Goal: Task Accomplishment & Management: Manage account settings

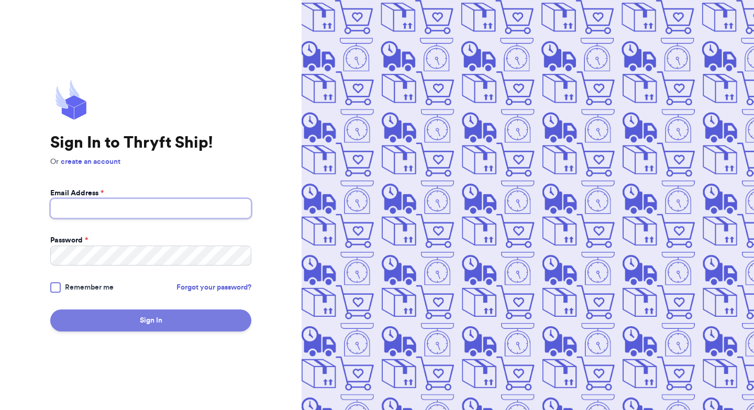
type input "alyssaleal333@yahoo.com"
click at [233, 312] on button "Sign In" at bounding box center [150, 320] width 201 height 22
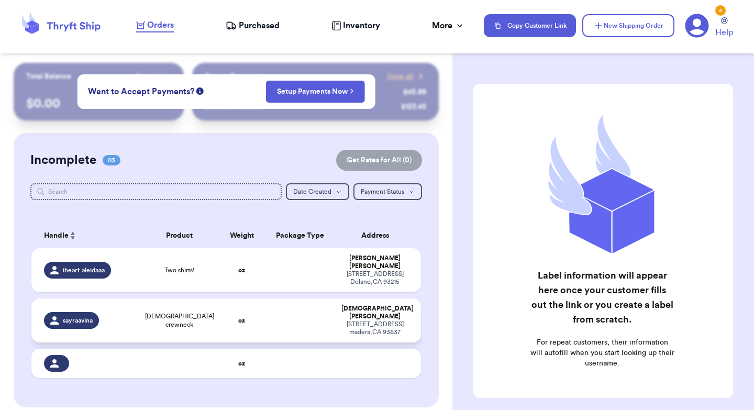
click at [84, 316] on span "sayraavina" at bounding box center [78, 320] width 30 height 8
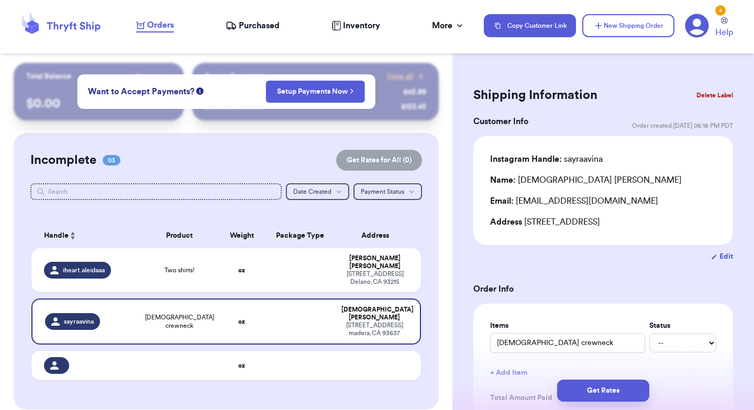
click at [594, 262] on div "Edit" at bounding box center [603, 256] width 260 height 10
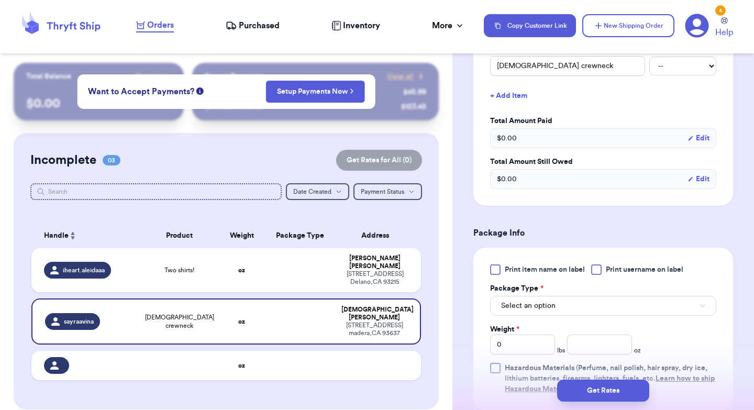
scroll to position [293, 0]
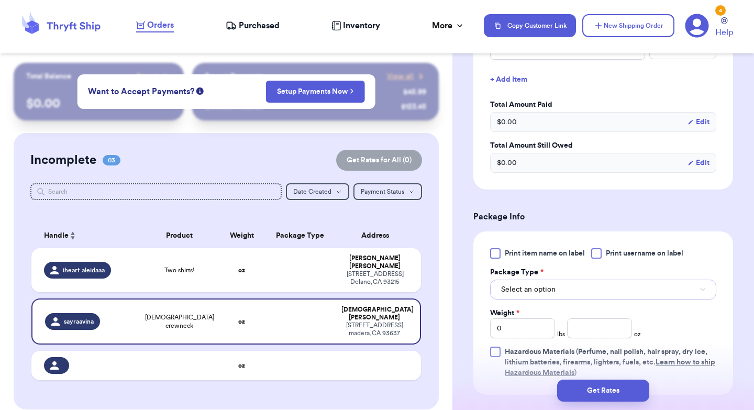
click at [535, 291] on span "Select an option" at bounding box center [528, 289] width 54 height 10
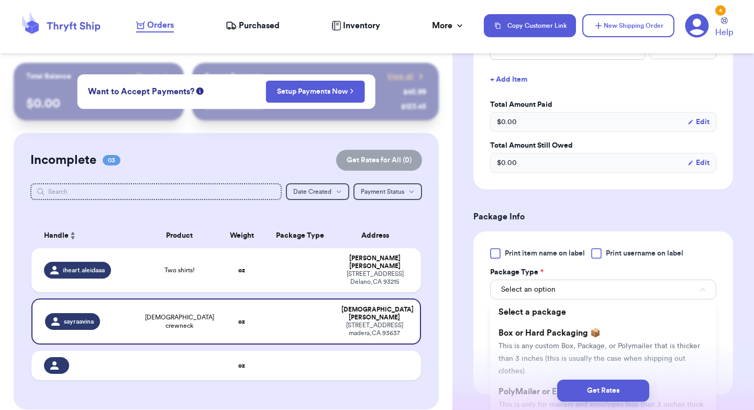
click at [715, 258] on div "Print item name on label Print username on label" at bounding box center [603, 253] width 226 height 10
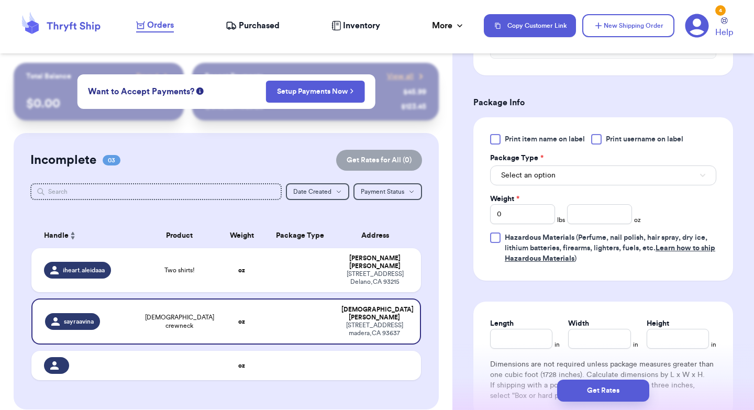
scroll to position [408, 0]
click at [657, 182] on button "Select an option" at bounding box center [603, 175] width 226 height 20
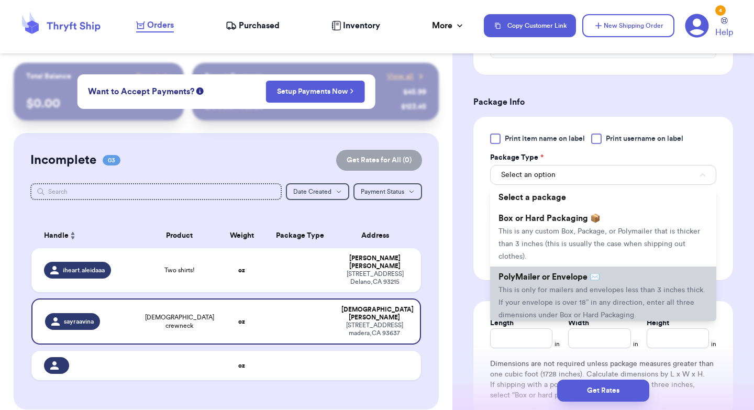
click at [582, 293] on span "This is only for mailers and envelopes less than 3 inches thick. If your envelo…" at bounding box center [601, 302] width 207 height 32
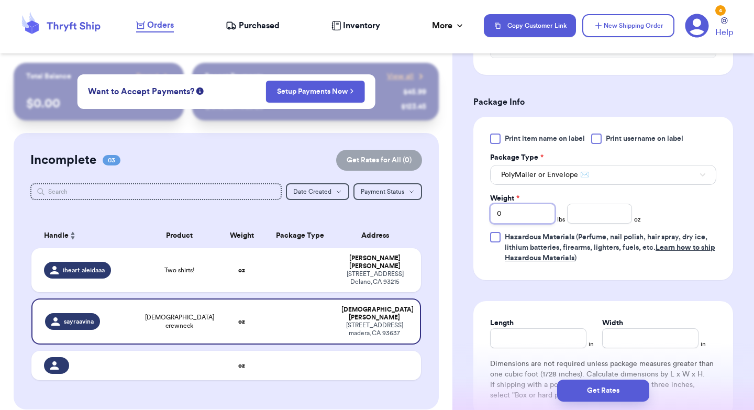
click at [533, 222] on input "0" at bounding box center [522, 214] width 65 height 20
click at [590, 219] on input "number" at bounding box center [599, 214] width 65 height 20
type input "10"
click at [675, 212] on div "Print item name on label Print username on label Package Type * PolyMailer or E…" at bounding box center [603, 198] width 226 height 130
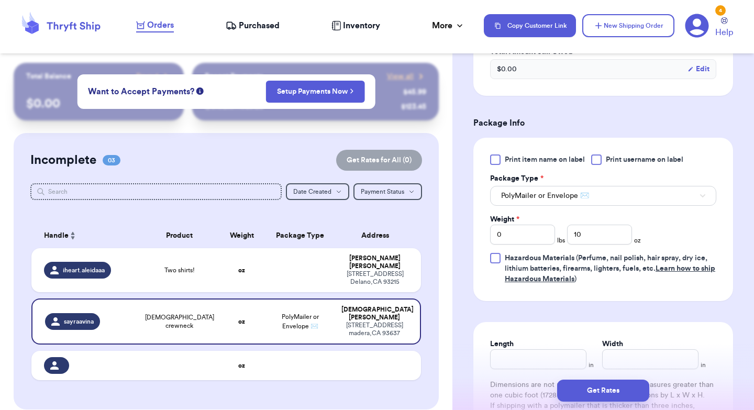
scroll to position [366, 0]
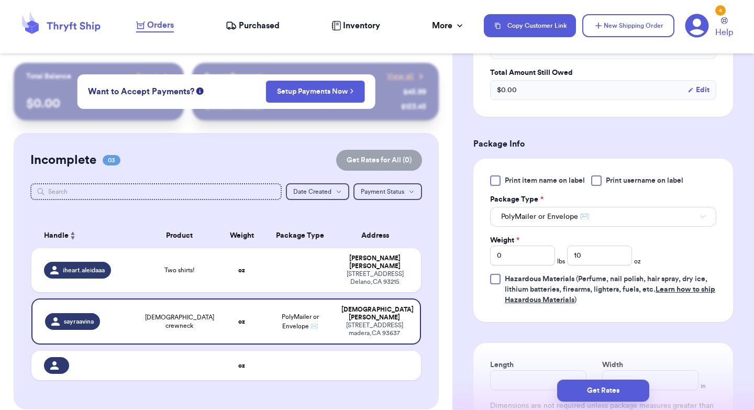
drag, startPoint x: 752, startPoint y: 216, endPoint x: 753, endPoint y: 149, distance: 67.0
click at [753, 149] on html "Orders Purchased Inventory More Stats Completed Orders Payments Payouts Copy Cu…" at bounding box center [377, 205] width 754 height 410
click at [752, 152] on div "Shipping Information Delete Label Customer Info Order created: 08/23, 06:18 PM …" at bounding box center [603, 142] width 302 height 890
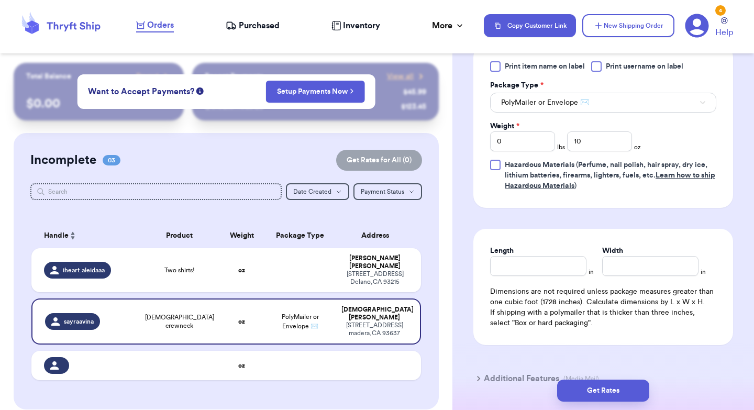
scroll to position [513, 0]
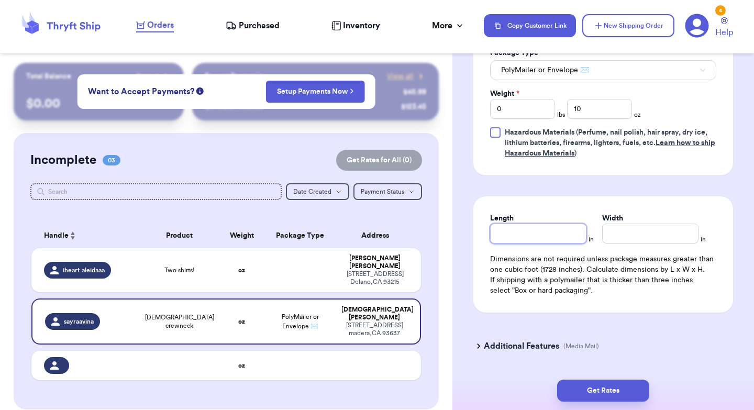
click at [543, 241] on input "Length" at bounding box center [538, 234] width 96 height 20
type input "16"
click at [603, 238] on input "Width *" at bounding box center [650, 234] width 96 height 20
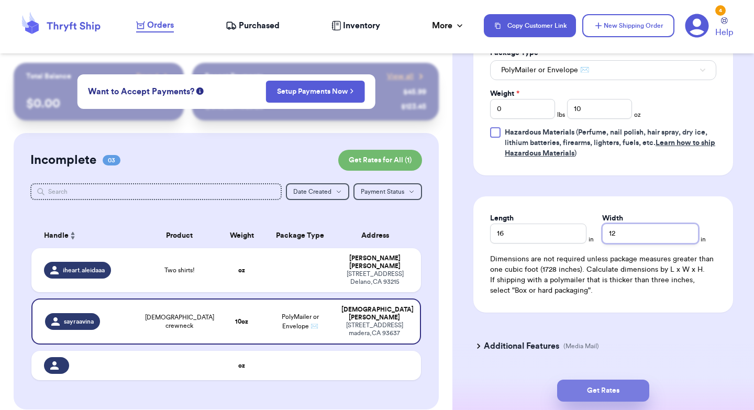
type input "12"
click at [600, 387] on button "Get Rates" at bounding box center [603, 391] width 92 height 22
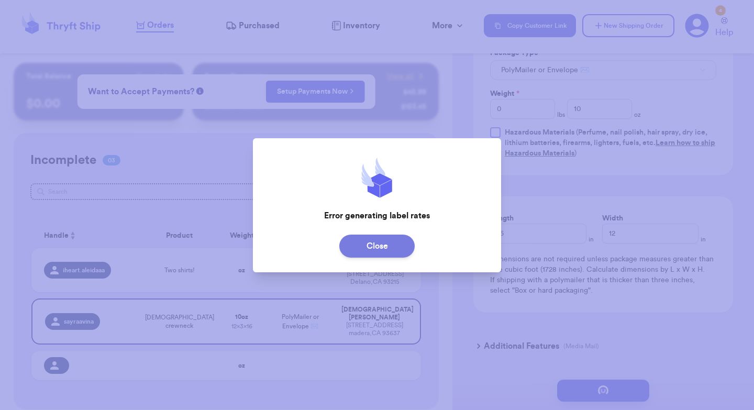
click at [406, 249] on button "Close" at bounding box center [376, 246] width 75 height 23
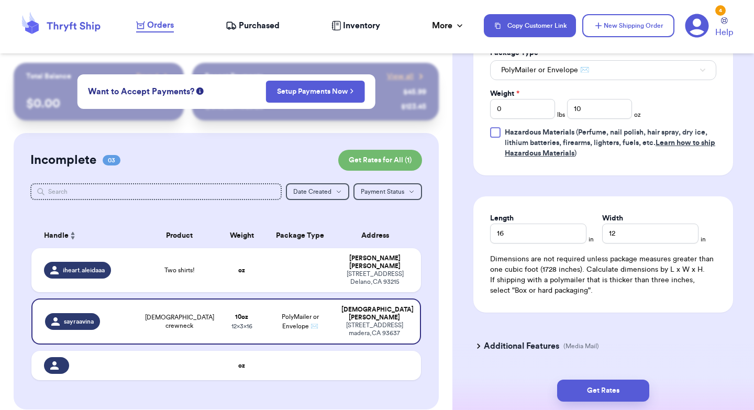
click at [658, 214] on div "Length 16 in Width 12 in Dimensions are not required unless package measures gr…" at bounding box center [603, 254] width 260 height 116
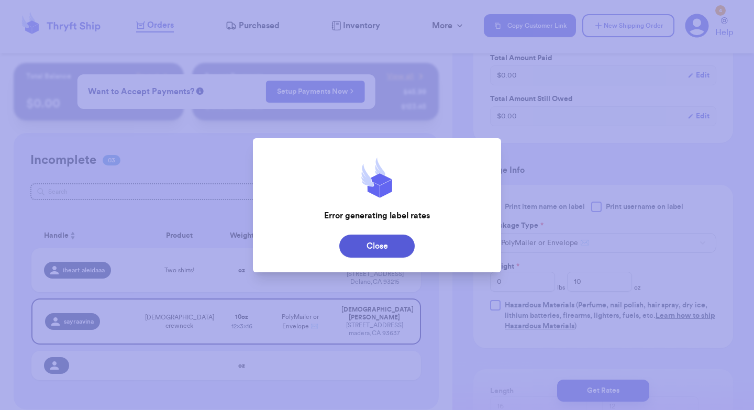
scroll to position [303, 0]
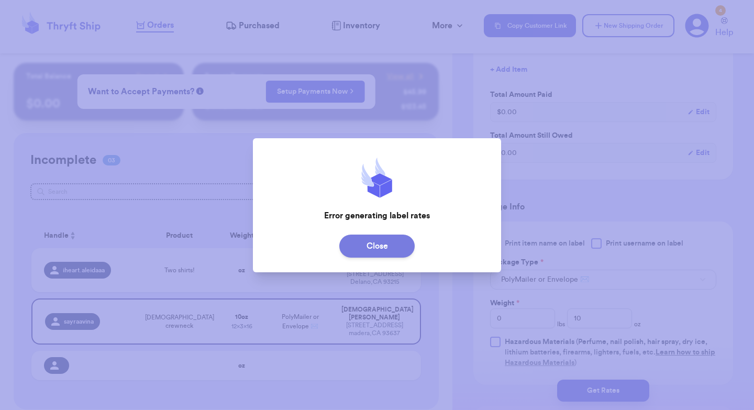
click at [380, 236] on button "Close" at bounding box center [376, 246] width 75 height 23
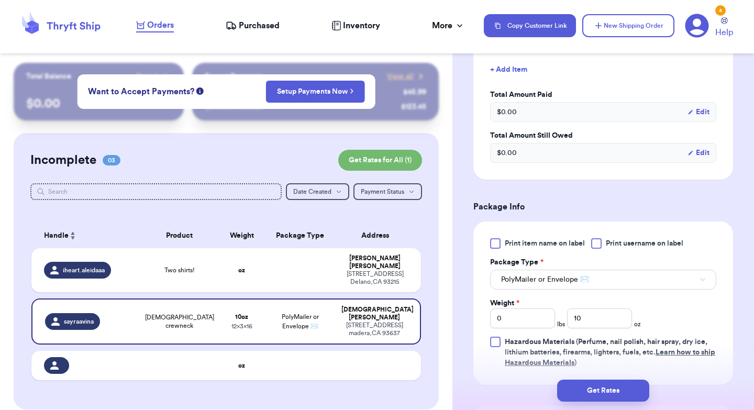
click at [685, 205] on h3 "Package Info" at bounding box center [603, 207] width 260 height 13
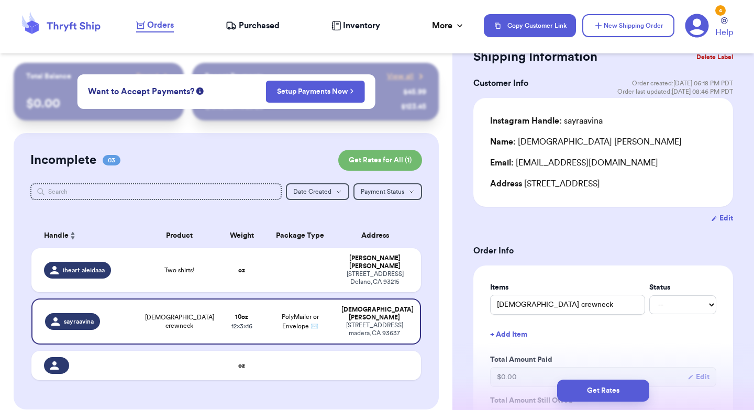
scroll to position [31, 0]
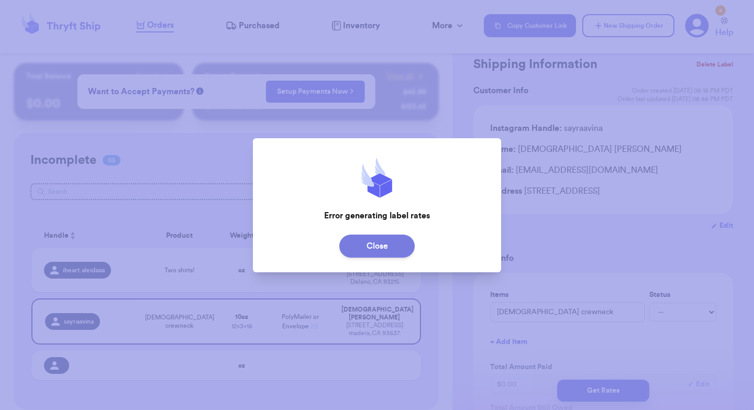
click at [384, 248] on button "Close" at bounding box center [376, 246] width 75 height 23
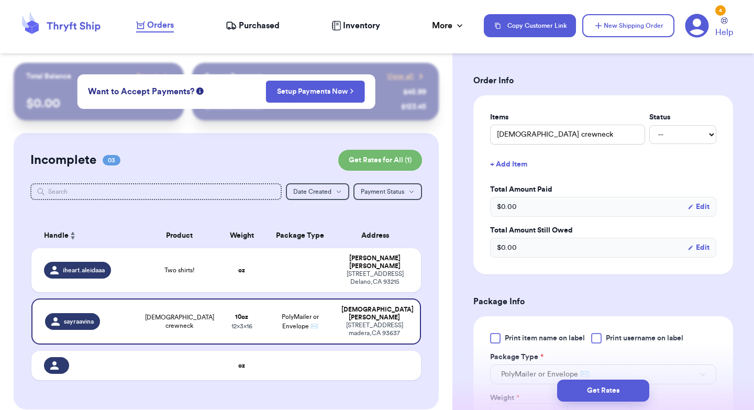
scroll to position [219, 0]
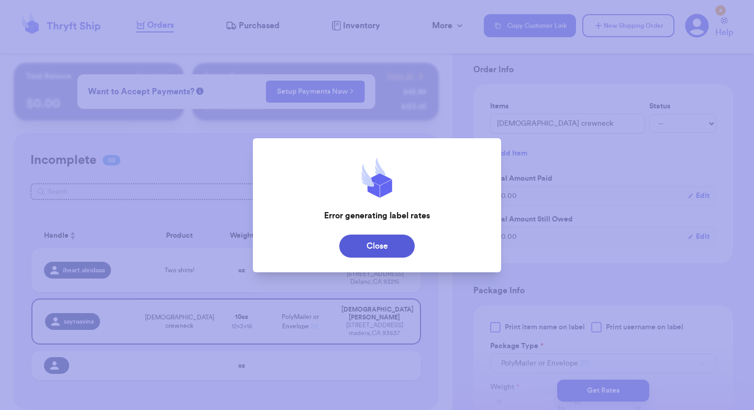
click at [695, 140] on div at bounding box center [377, 205] width 754 height 410
click at [395, 252] on button "Close" at bounding box center [376, 246] width 75 height 23
click at [382, 246] on button "Close" at bounding box center [376, 246] width 75 height 23
click at [750, 136] on div at bounding box center [377, 205] width 754 height 410
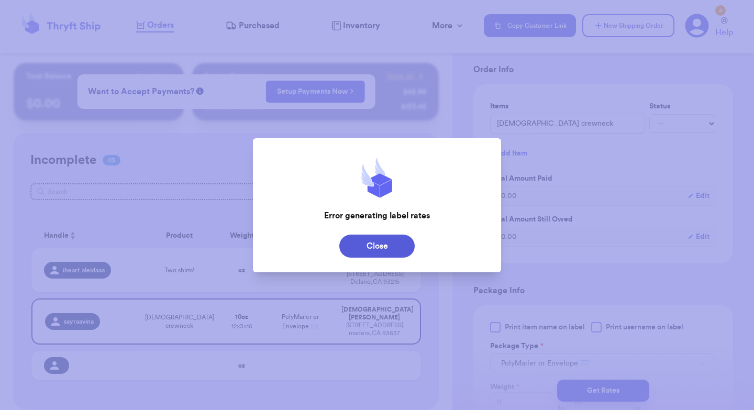
click at [409, 258] on div "Close" at bounding box center [377, 245] width 249 height 31
click at [365, 226] on div "Error generating label rates" at bounding box center [377, 190] width 249 height 82
click at [373, 251] on button "Close" at bounding box center [376, 246] width 75 height 23
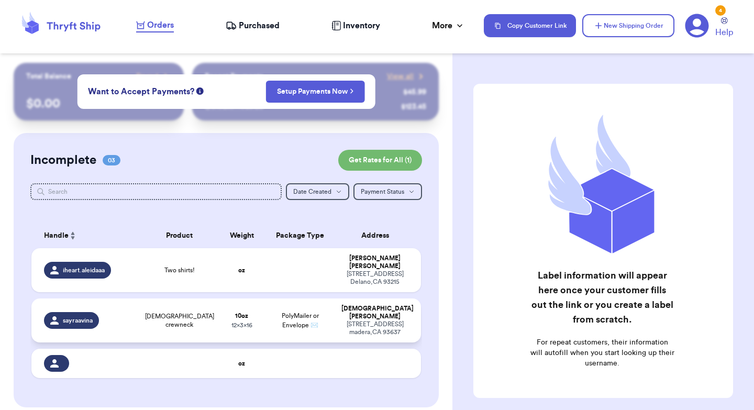
click at [205, 312] on div "[DEMOGRAPHIC_DATA] crewneck" at bounding box center [179, 320] width 65 height 17
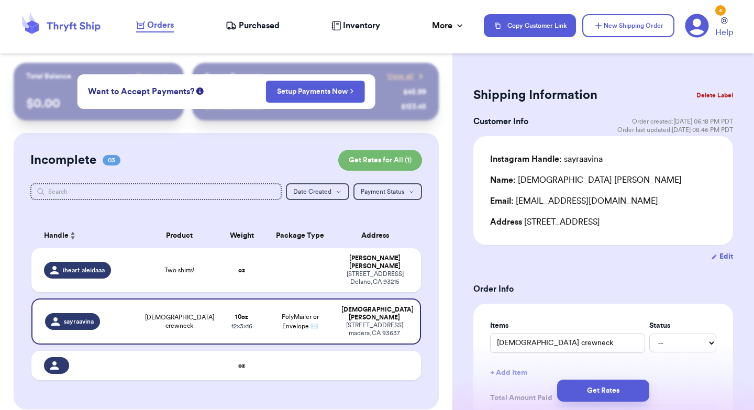
click at [702, 292] on h3 "Order Info" at bounding box center [603, 289] width 260 height 13
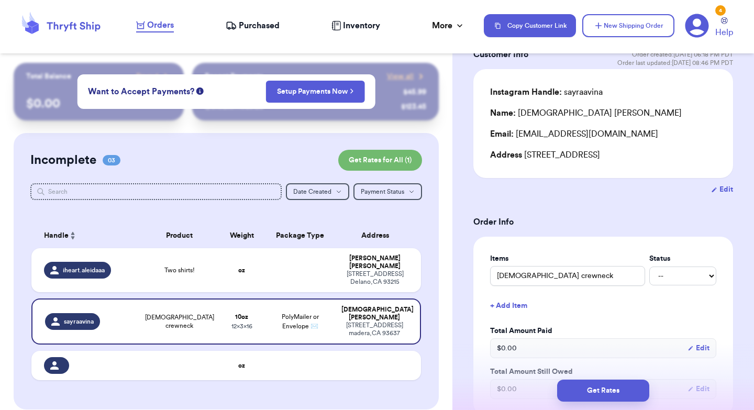
scroll to position [105, 0]
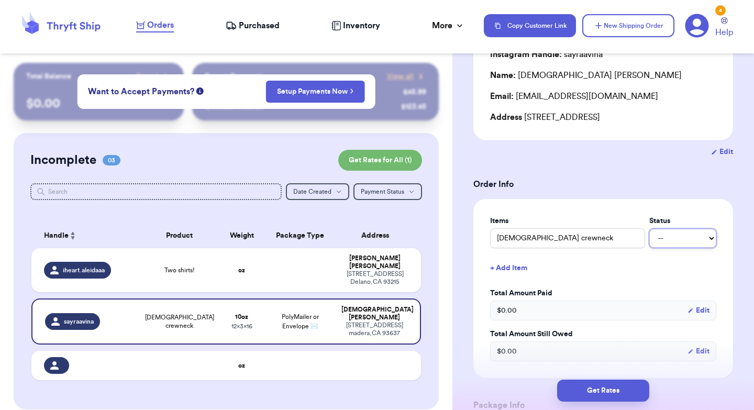
click at [687, 242] on select "-- Paid Owes" at bounding box center [682, 238] width 67 height 19
click at [704, 164] on form "Shipping Information Delete Label Customer Info Order created: [DATE] 06:18 PM …" at bounding box center [603, 377] width 260 height 796
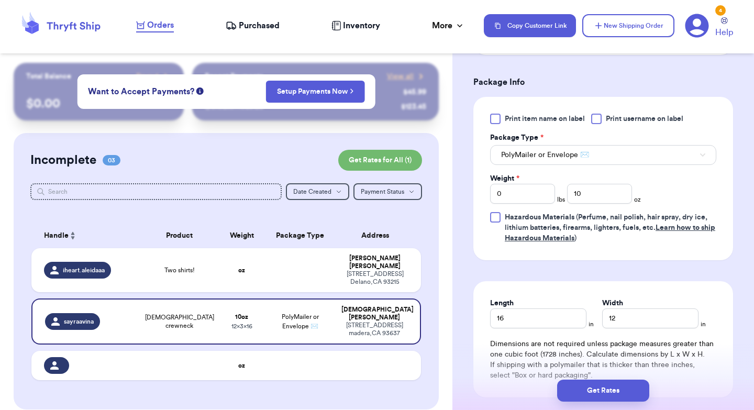
scroll to position [440, 0]
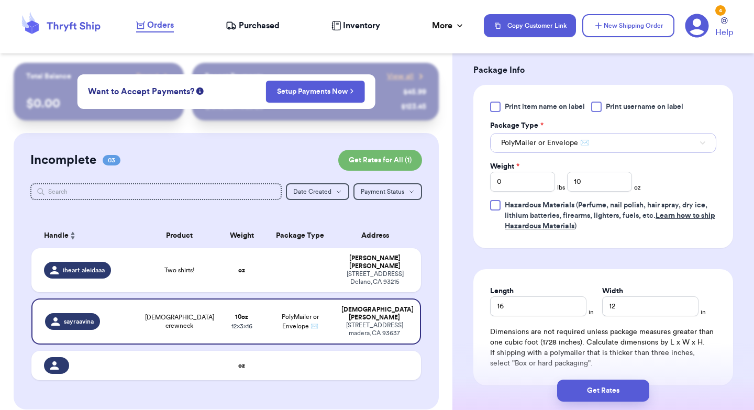
click at [618, 142] on button "PolyMailer or Envelope ✉️" at bounding box center [603, 143] width 226 height 20
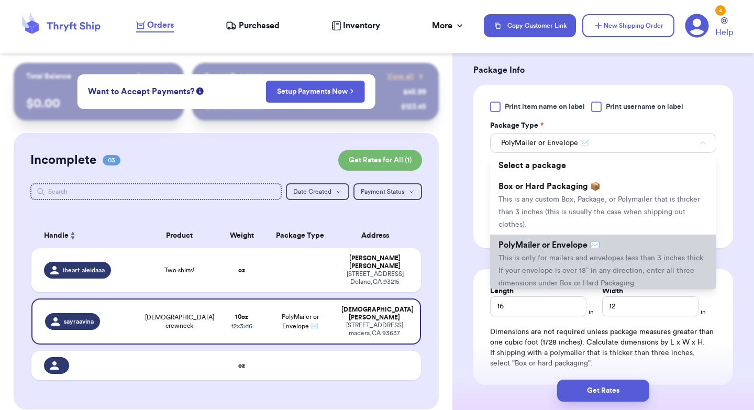
click at [578, 260] on span "This is only for mailers and envelopes less than 3 inches thick. If your envelo…" at bounding box center [601, 270] width 207 height 32
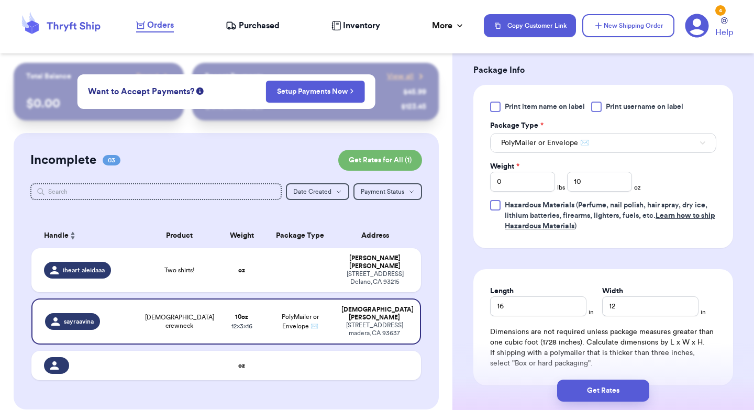
click at [596, 409] on div "Get Rates" at bounding box center [603, 390] width 302 height 39
click at [607, 394] on button "Get Rates" at bounding box center [603, 391] width 92 height 22
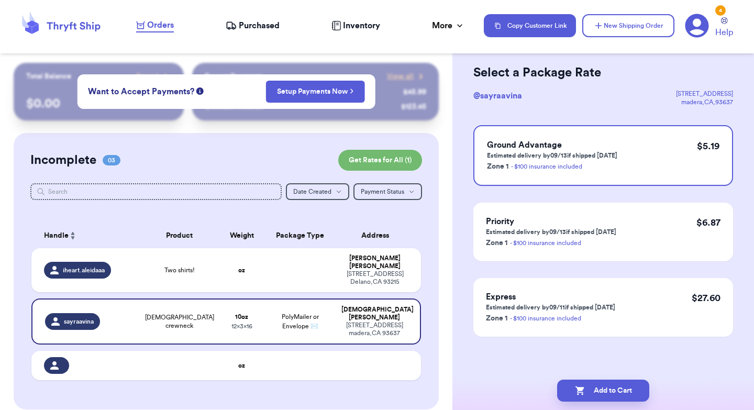
scroll to position [0, 0]
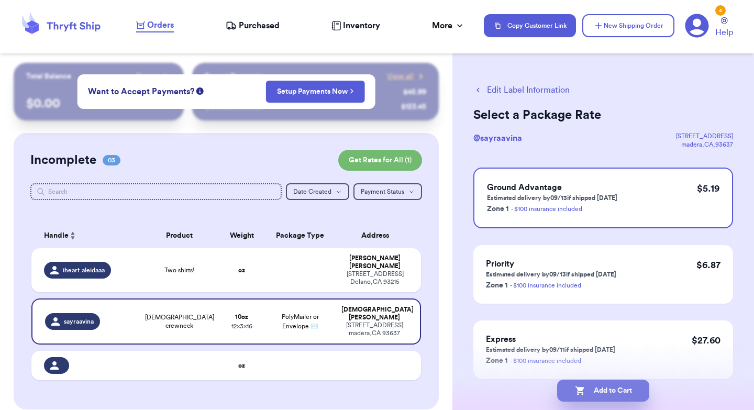
click at [607, 391] on button "Add to Cart" at bounding box center [603, 391] width 92 height 22
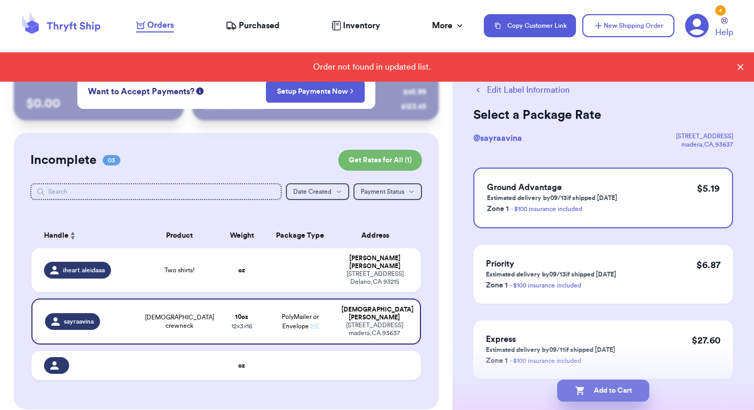
click at [582, 381] on button "Add to Cart" at bounding box center [603, 391] width 92 height 22
click at [638, 183] on div "Ground Advantage Estimated delivery by 09/13 if shipped today Zone 1 - $100 ins…" at bounding box center [603, 198] width 260 height 61
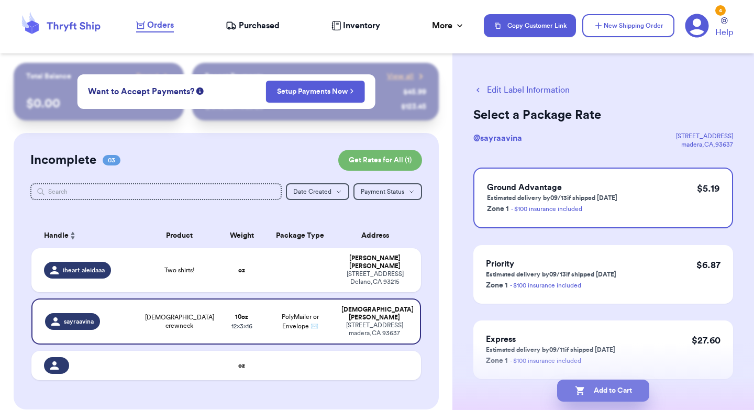
click at [629, 388] on button "Add to Cart" at bounding box center [603, 391] width 92 height 22
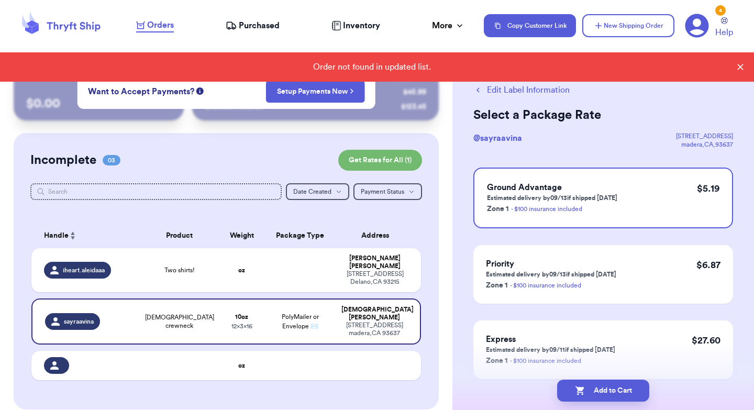
click at [744, 70] on icon at bounding box center [740, 67] width 10 height 10
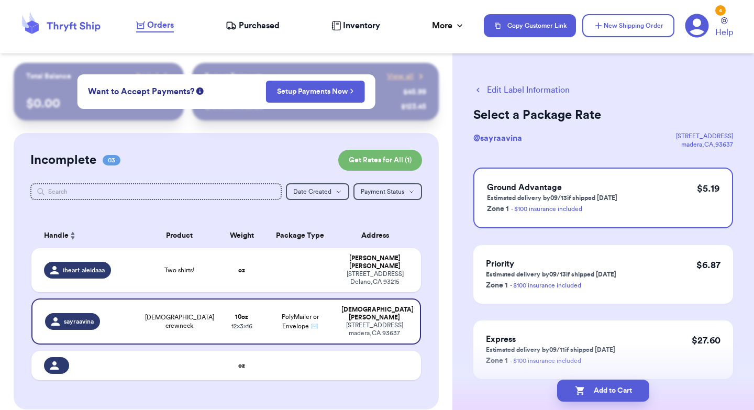
click at [683, 76] on div "Edit Label Information Select a Package Rate @ sayraavina 2457 beechwood way ma…" at bounding box center [603, 258] width 302 height 390
click at [533, 88] on button "Edit Label Information" at bounding box center [521, 90] width 96 height 13
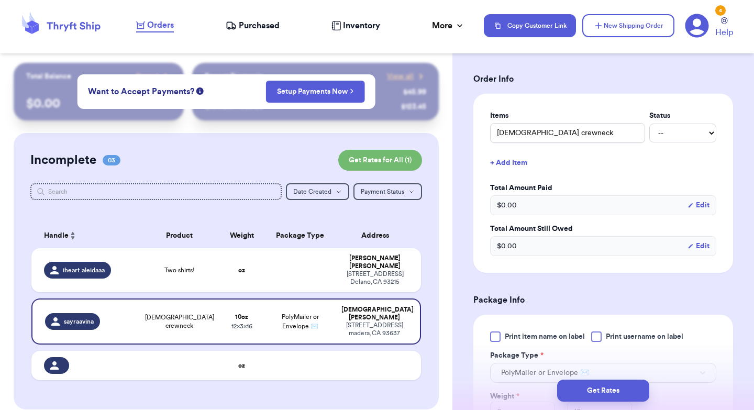
scroll to position [188, 0]
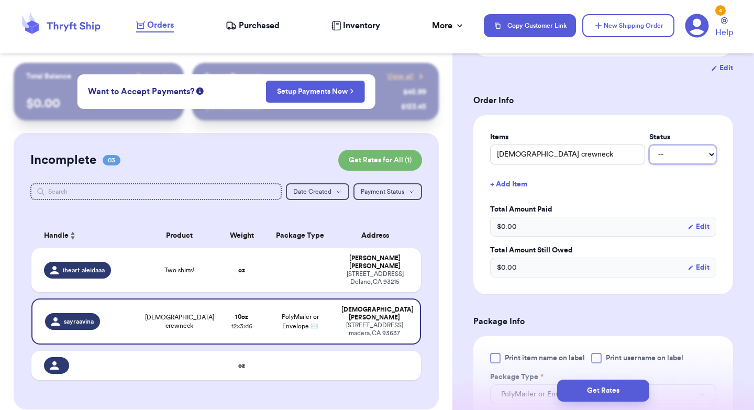
click at [672, 159] on select "-- Paid Owes" at bounding box center [682, 154] width 67 height 19
select select "unpaid"
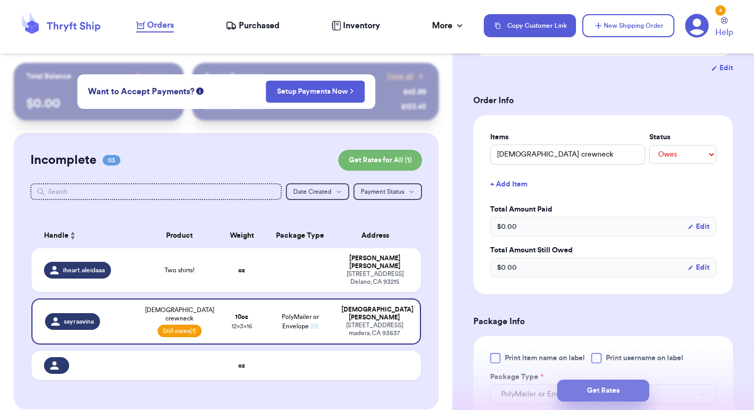
click at [624, 380] on button "Get Rates" at bounding box center [603, 391] width 92 height 22
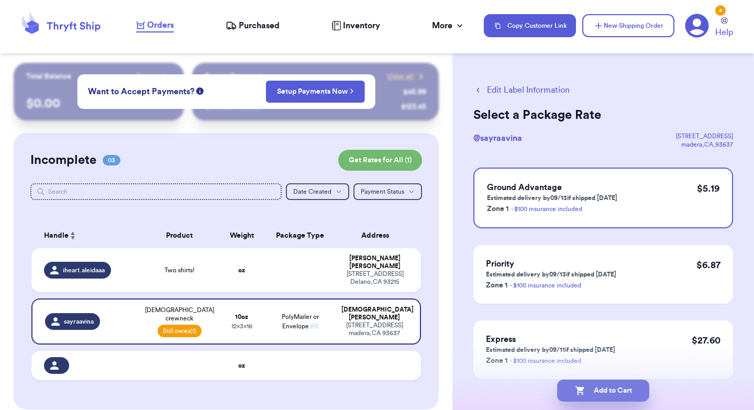
click at [625, 395] on button "Add to Cart" at bounding box center [603, 391] width 92 height 22
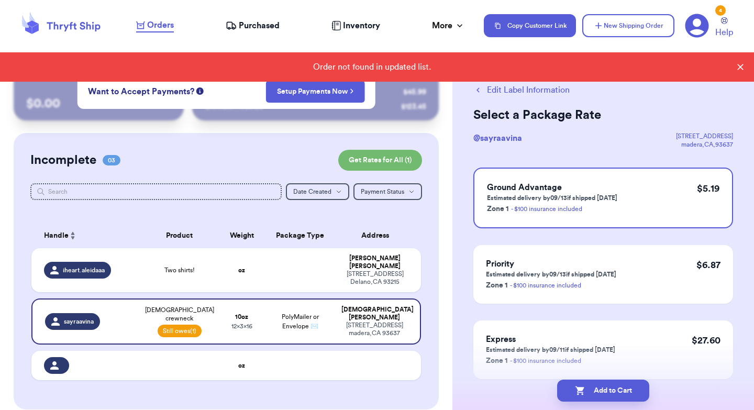
click at [399, 61] on div "Order not found in updated list." at bounding box center [371, 67] width 727 height 13
click at [741, 61] on div "Order not found in updated list." at bounding box center [377, 66] width 754 height 29
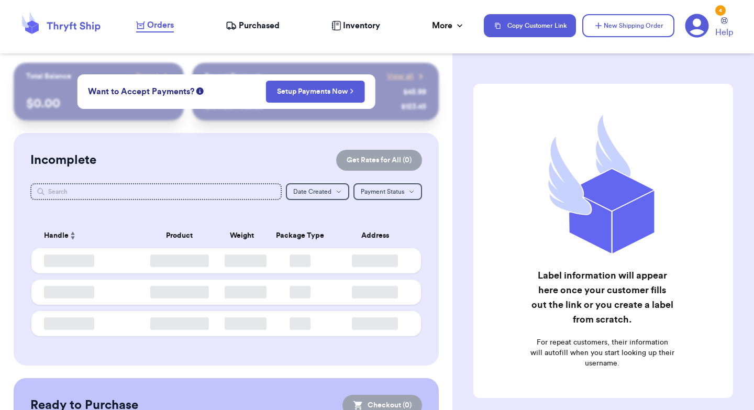
click at [264, 154] on div "Incomplete Get Rates for All ( 0 )" at bounding box center [226, 160] width 392 height 21
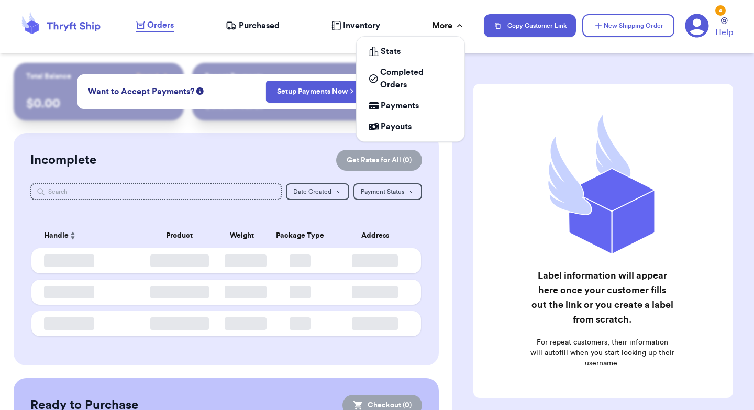
click at [457, 30] on icon at bounding box center [459, 25] width 10 height 10
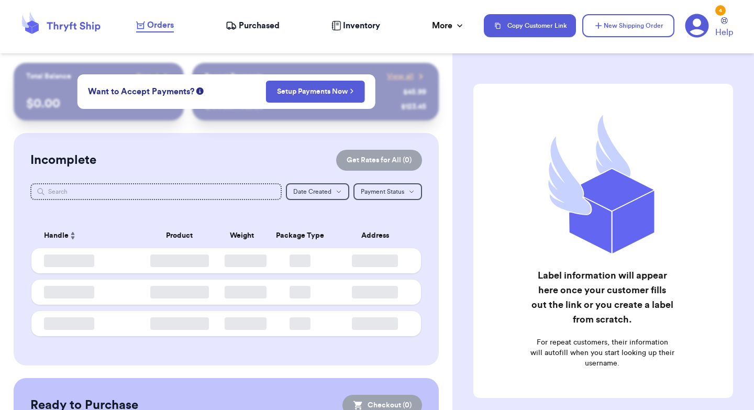
click at [265, 27] on span "Purchased" at bounding box center [259, 25] width 41 height 13
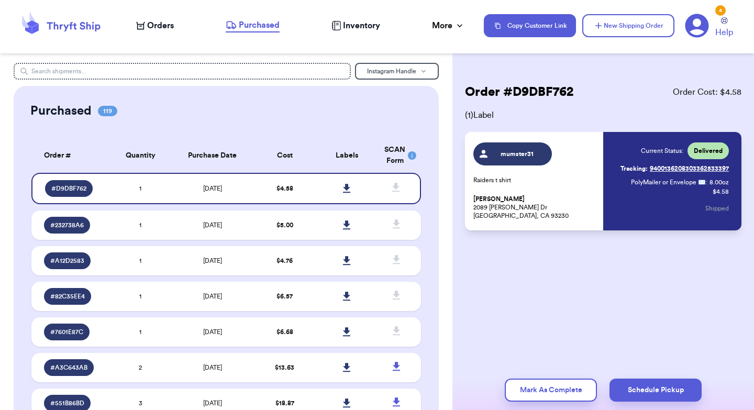
click at [162, 26] on span "Orders" at bounding box center [160, 25] width 27 height 13
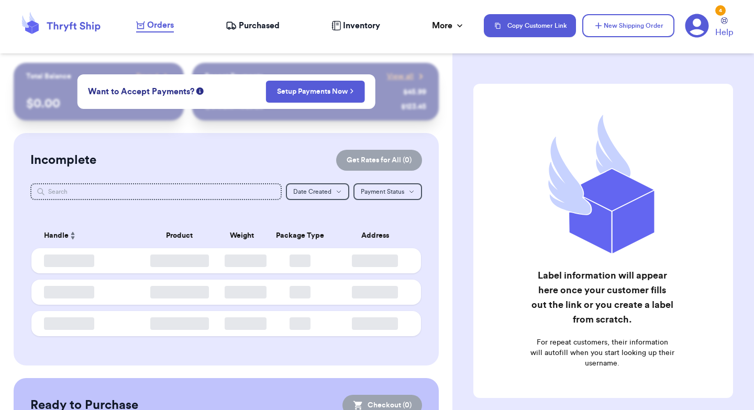
checkbox input "false"
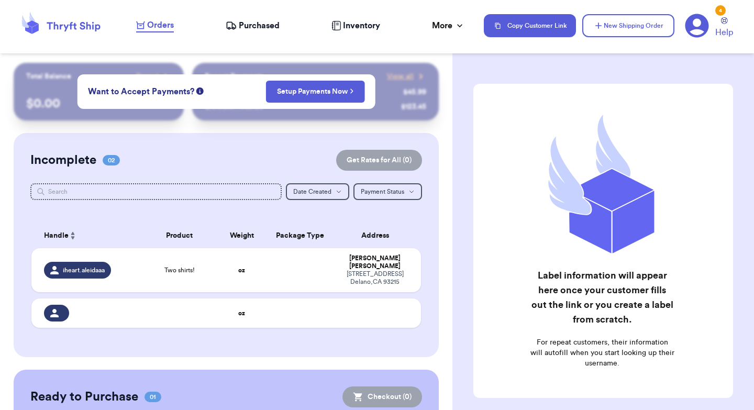
click at [238, 22] on div "Purchased" at bounding box center [253, 25] width 54 height 13
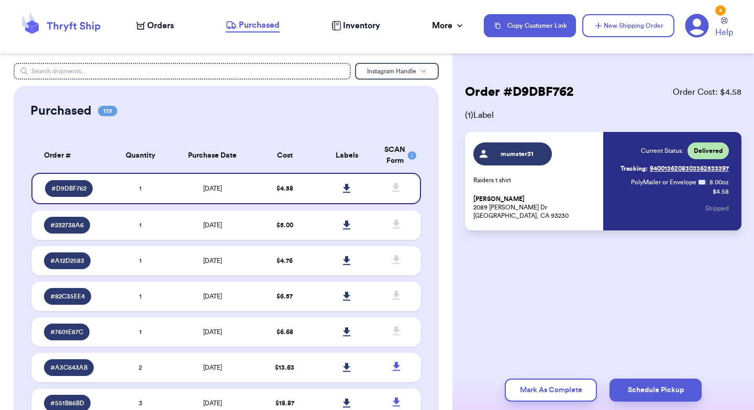
click at [157, 27] on span "Orders" at bounding box center [160, 25] width 27 height 13
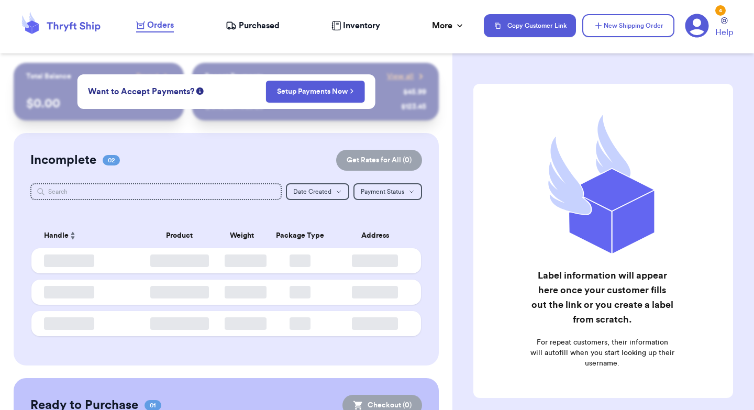
click at [216, 137] on div "Incomplete 02 Get Rates for All ( 0 ) Get Rates for All ( 0 ) Date Created Date…" at bounding box center [226, 249] width 425 height 232
click at [160, 47] on header "Orders Purchased Inventory More Stats Completed Orders Payments Payouts Copy Cu…" at bounding box center [377, 26] width 754 height 53
click at [435, 135] on div "Customer Link New Order Total Balance Payout $ 0.00 Recent Payments View all @ …" at bounding box center [226, 321] width 452 height 516
click at [282, 113] on div "Recent Payments View all @ fashionista $ 45.99 @ sneakerhead123 $ 123.45" at bounding box center [315, 92] width 247 height 58
click at [141, 30] on div "Orders" at bounding box center [155, 25] width 38 height 13
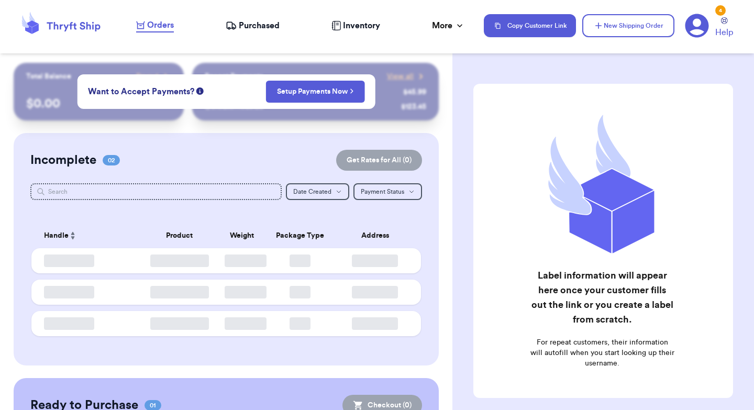
click at [335, 29] on icon at bounding box center [335, 25] width 9 height 9
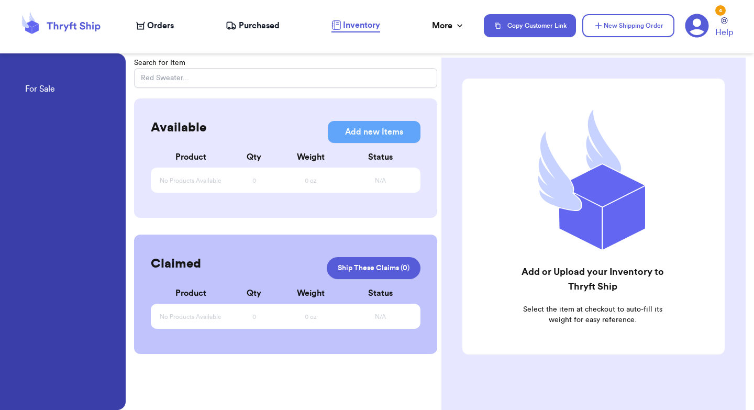
click at [156, 27] on span "Orders" at bounding box center [160, 25] width 27 height 13
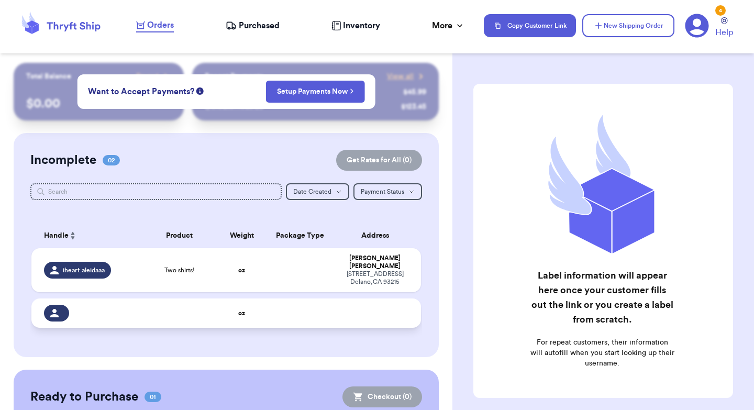
click at [138, 304] on td at bounding box center [85, 312] width 109 height 29
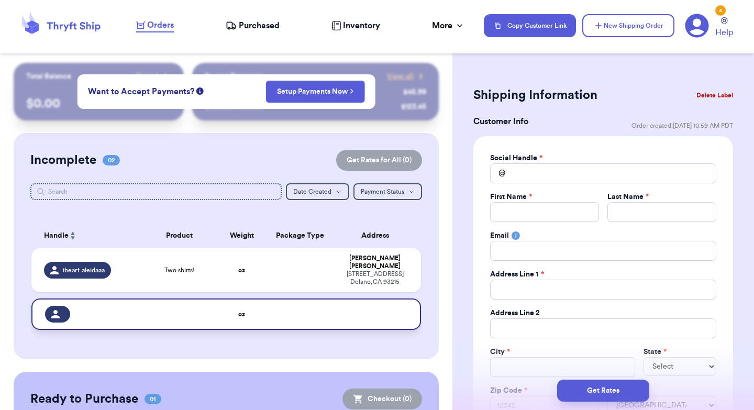
click at [170, 317] on td at bounding box center [179, 313] width 78 height 31
click at [171, 261] on td "Two shirts!" at bounding box center [179, 270] width 78 height 44
type input "Two shirts!"
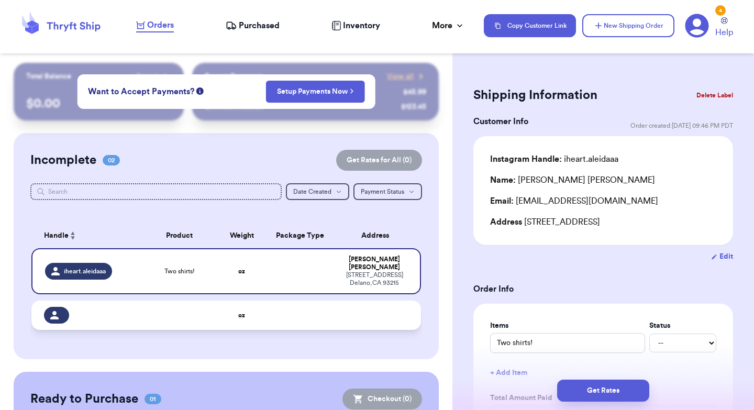
click at [171, 301] on td at bounding box center [179, 315] width 78 height 29
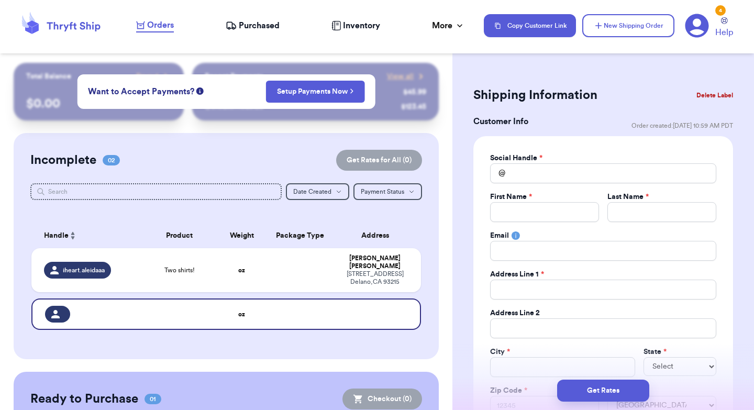
click at [536, 183] on div "Social Handle * @ First Name * Last Name * Email Address Line 1 * Address Line …" at bounding box center [603, 284] width 226 height 263
click at [518, 183] on input "Total Amount Paid" at bounding box center [603, 173] width 226 height 20
type input "s"
type input "sw"
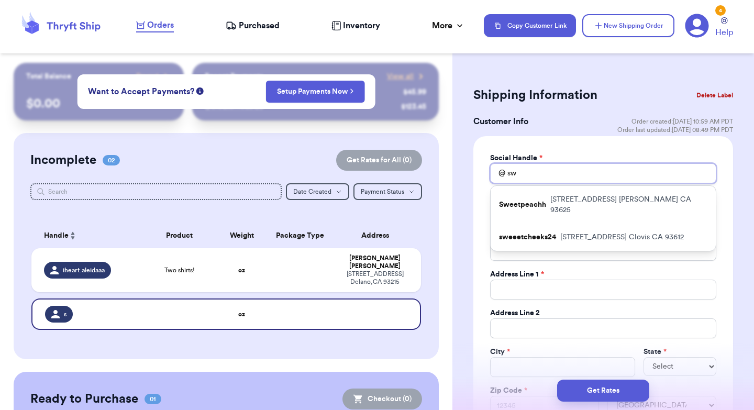
type input "s"
type input "sa"
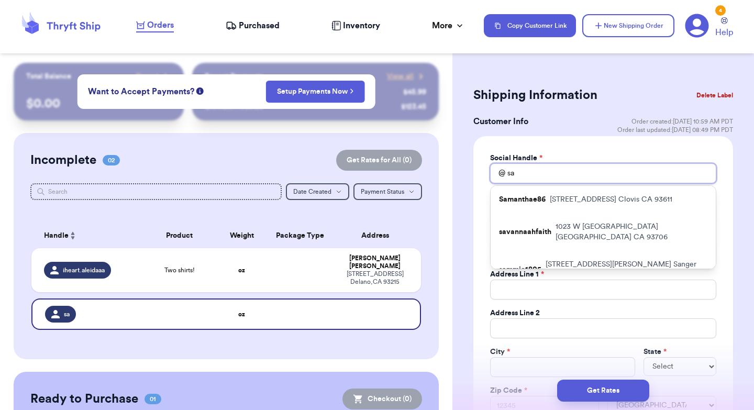
type input "s"
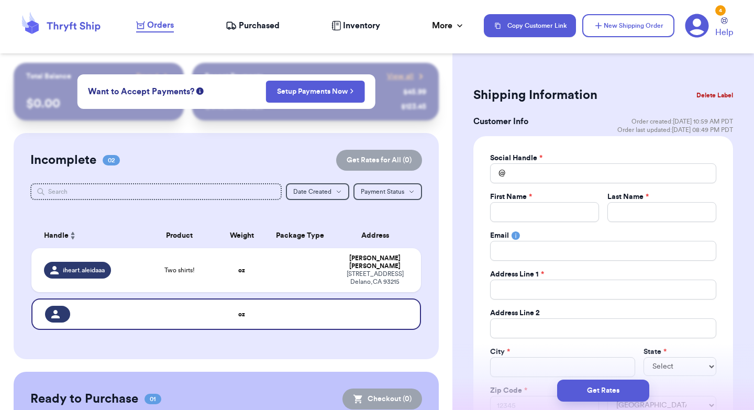
click at [450, 34] on nav "Orders Purchased Inventory More Stats Completed Orders Payments Payouts Copy Cu…" at bounding box center [440, 25] width 628 height 35
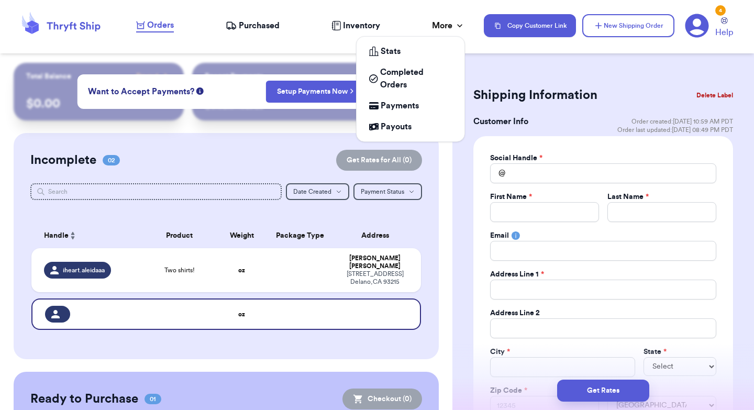
click at [448, 27] on div "More" at bounding box center [448, 25] width 33 height 13
click at [411, 72] on span "Completed Orders" at bounding box center [416, 78] width 72 height 25
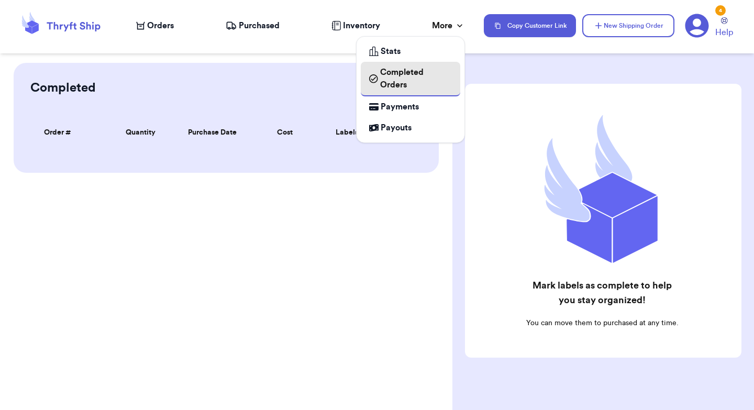
click at [405, 77] on span "Completed Orders" at bounding box center [416, 78] width 72 height 25
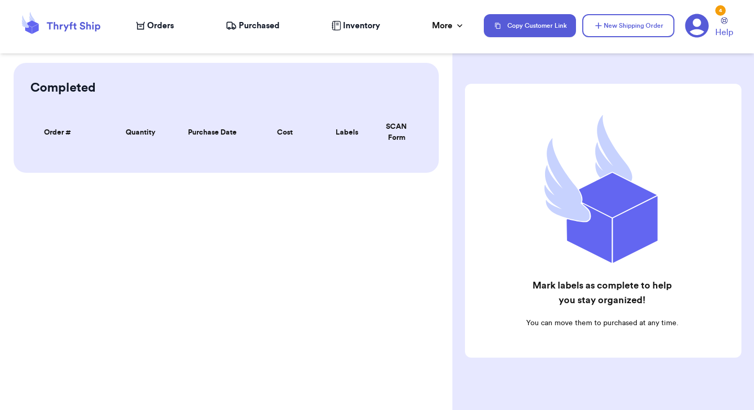
click at [298, 224] on div "Completed Order # Qty Labels SCAN Order # Quantity Purchase Date Cost Labels SC…" at bounding box center [226, 205] width 452 height 410
click at [257, 32] on nav "Orders Purchased Inventory More Stats Completed Orders Payments Payouts Copy Cu…" at bounding box center [440, 25] width 628 height 35
click at [243, 21] on span "Purchased" at bounding box center [259, 25] width 41 height 13
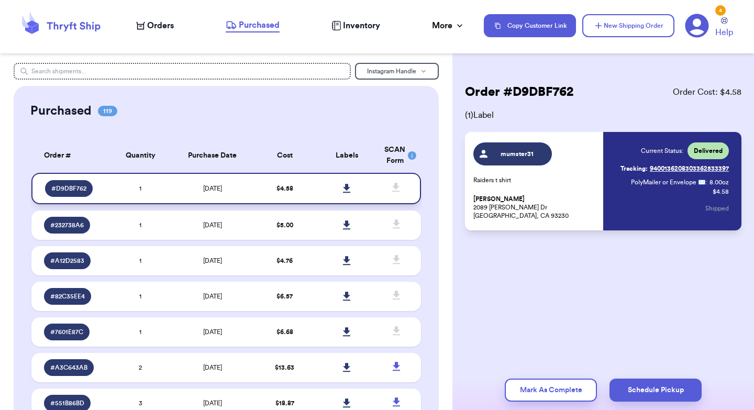
click at [187, 188] on td "[DATE]" at bounding box center [213, 188] width 82 height 31
click at [175, 41] on nav "Orders Purchased Inventory More Stats Completed Orders Payments Payouts Copy Cu…" at bounding box center [440, 25] width 628 height 35
click at [165, 25] on span "Orders" at bounding box center [160, 25] width 27 height 13
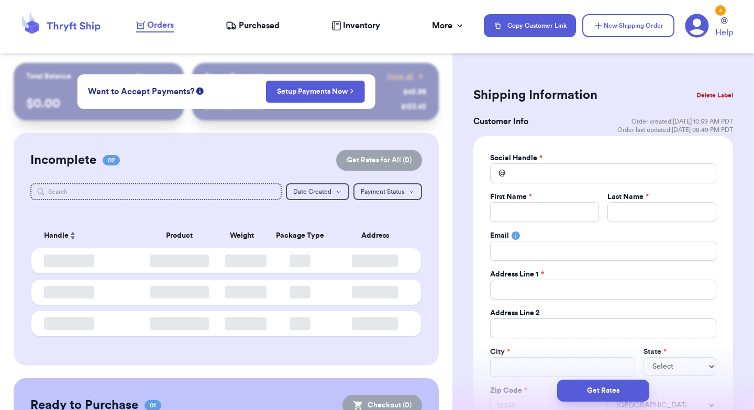
drag, startPoint x: 447, startPoint y: 185, endPoint x: 436, endPoint y: 296, distance: 111.5
click at [436, 296] on div "Customer Link New Order Total Balance Payout $ 0.00 Recent Payments View all @ …" at bounding box center [226, 321] width 452 height 516
click at [436, 296] on div "Incomplete 02 Get Rates for All ( 0 ) Get Rates for All ( 0 ) Date Created Date…" at bounding box center [226, 249] width 425 height 232
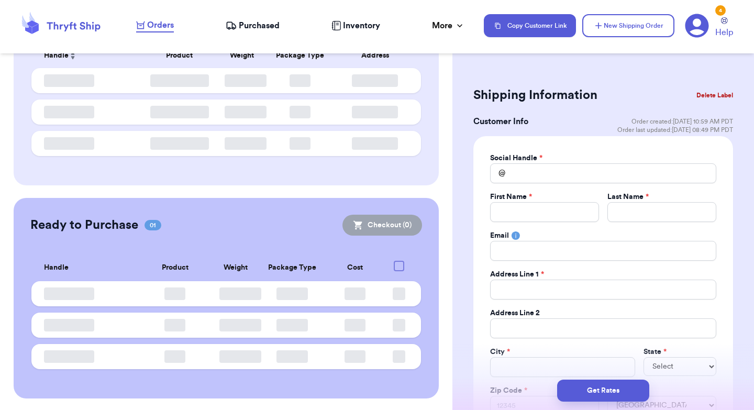
scroll to position [181, 0]
click at [191, 254] on th "Product" at bounding box center [175, 267] width 76 height 27
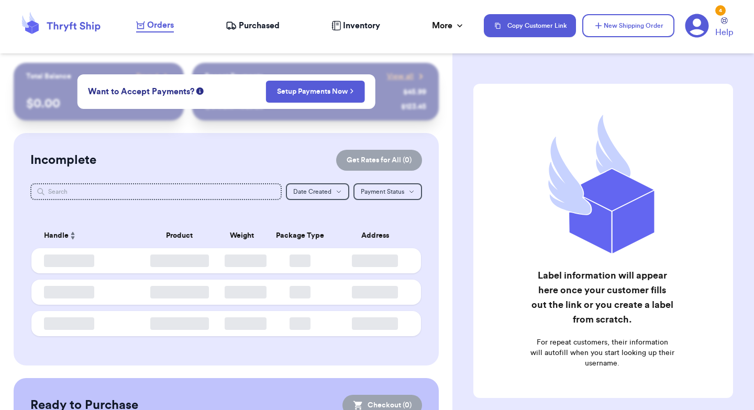
click at [253, 27] on span "Purchased" at bounding box center [259, 25] width 41 height 13
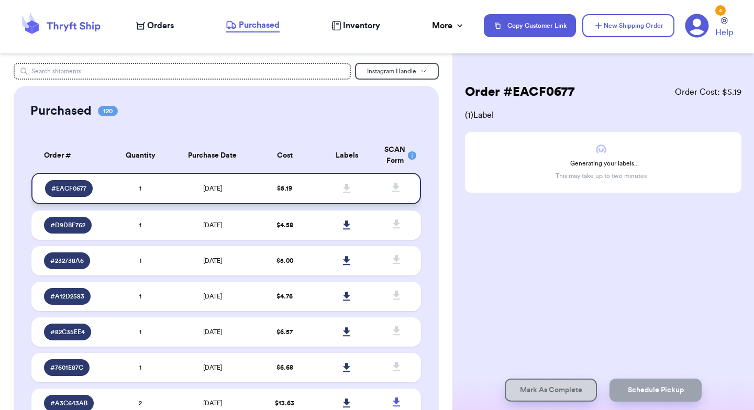
click at [218, 185] on span "[DATE]" at bounding box center [212, 188] width 19 height 6
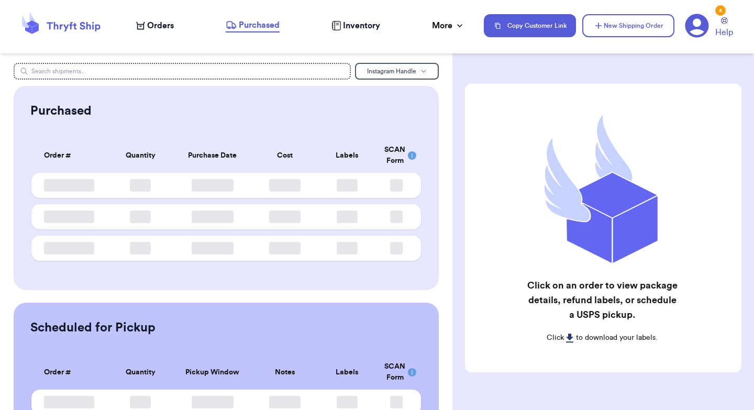
click at [257, 27] on span "Purchased" at bounding box center [259, 25] width 41 height 13
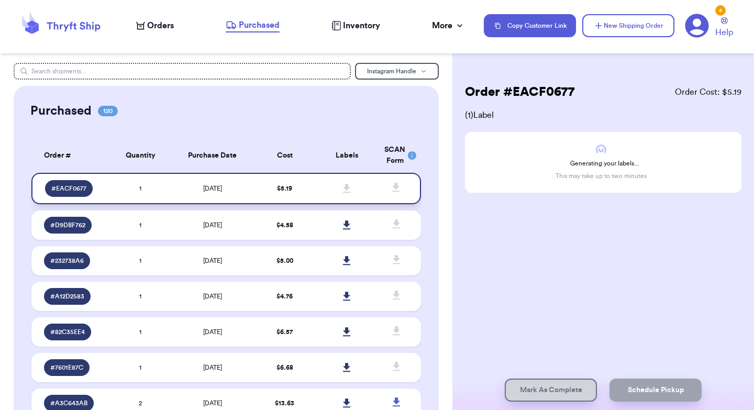
click at [225, 183] on td "[DATE]" at bounding box center [213, 188] width 82 height 31
click at [231, 21] on icon at bounding box center [231, 24] width 9 height 6
click at [347, 190] on icon at bounding box center [347, 188] width 8 height 9
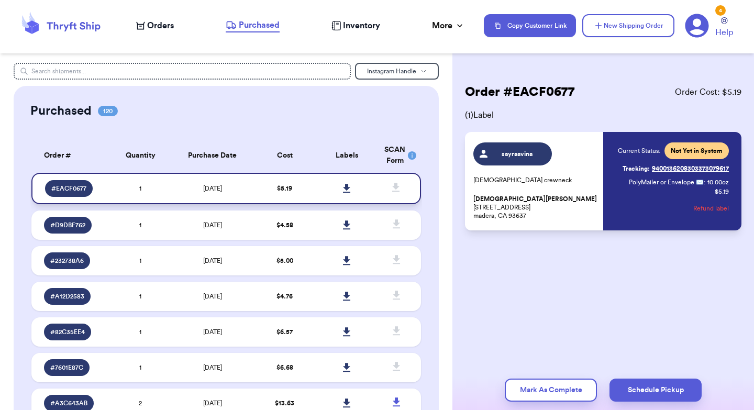
click at [345, 187] on icon at bounding box center [346, 188] width 7 height 9
